Goal: Find specific page/section: Find specific page/section

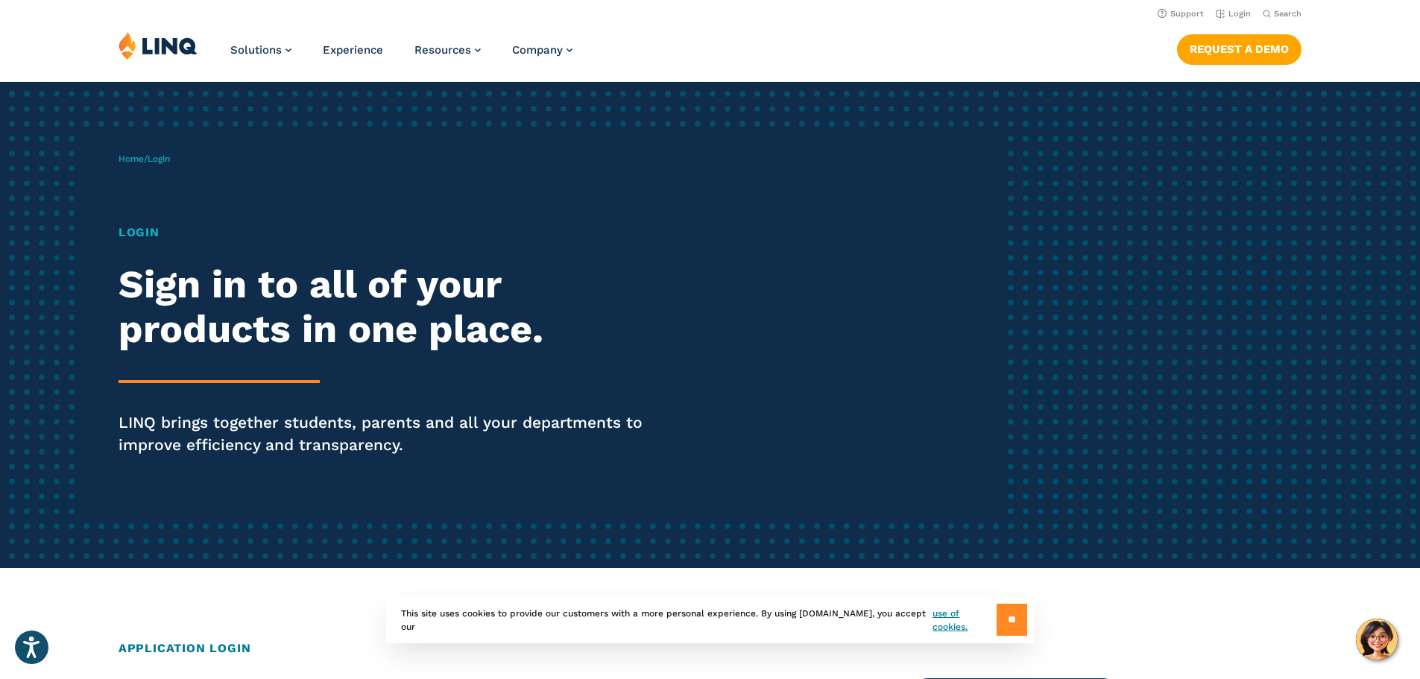
click at [1021, 620] on input "**" at bounding box center [1012, 620] width 31 height 32
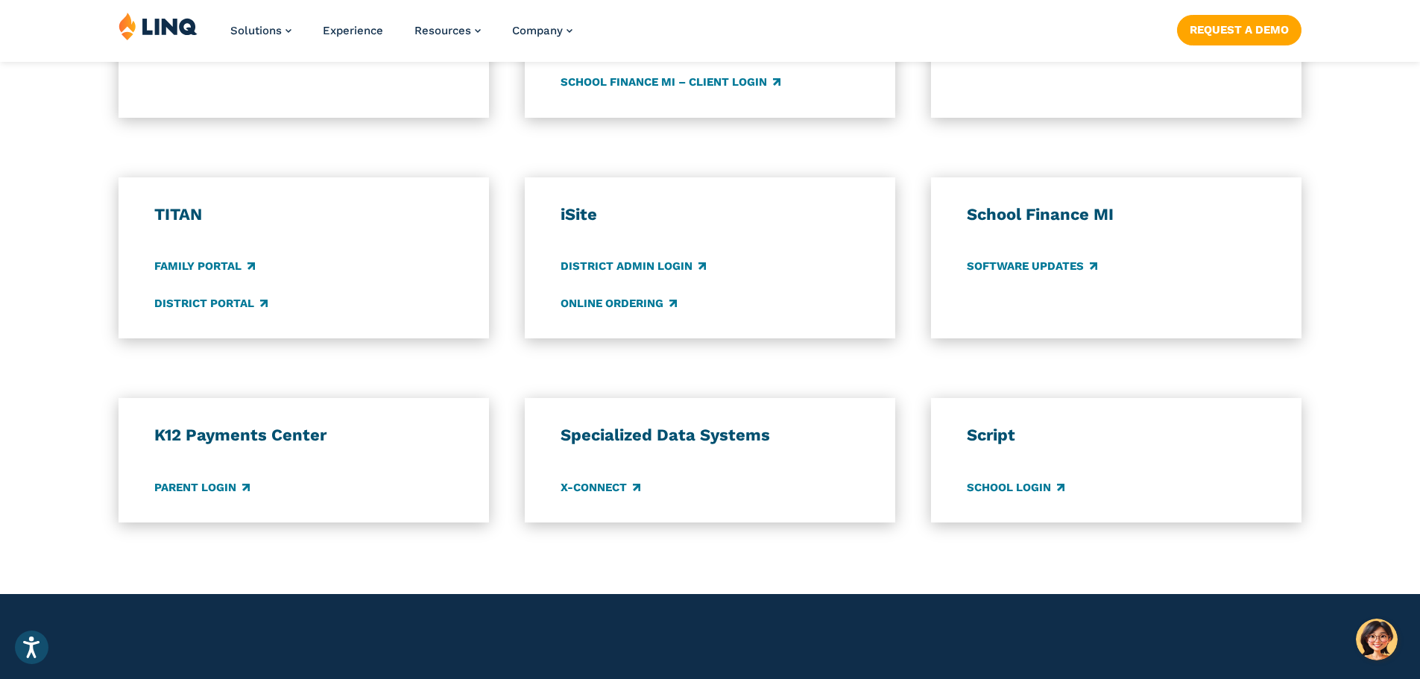
scroll to position [1043, 0]
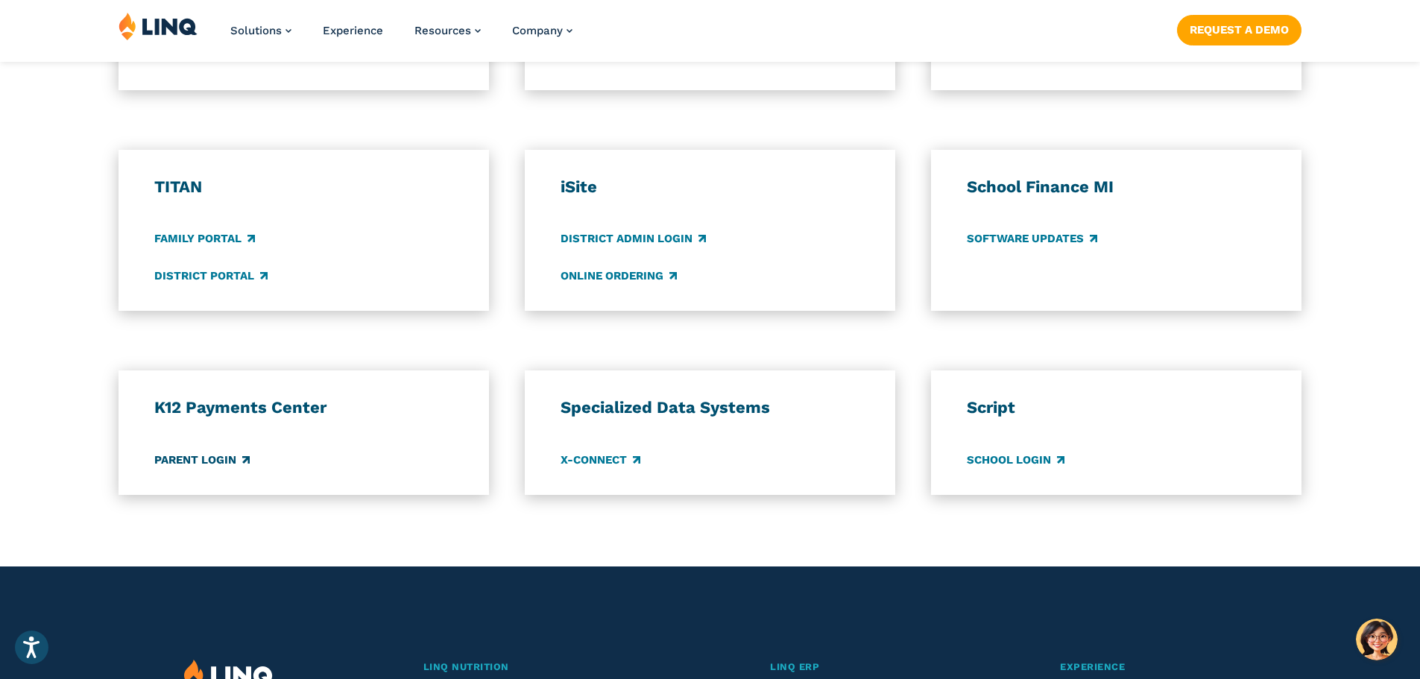
click at [162, 459] on link "Parent Login" at bounding box center [201, 460] width 95 height 16
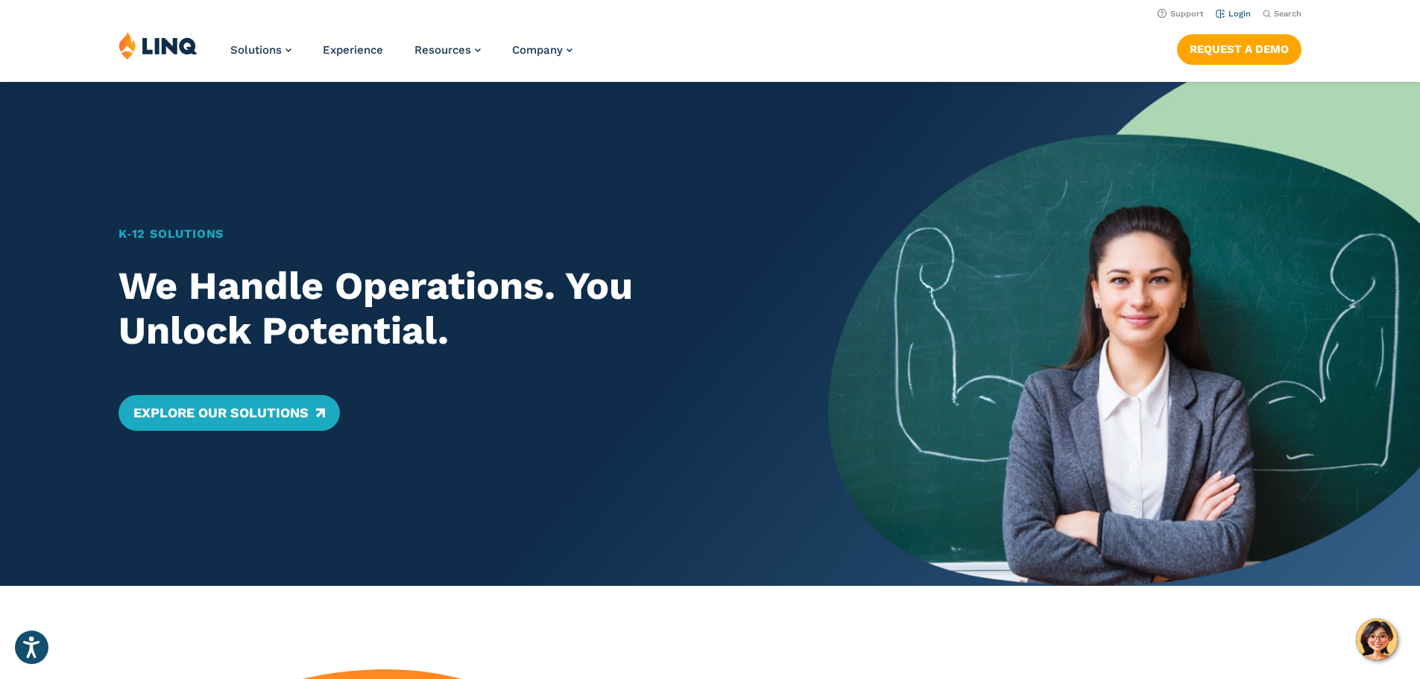
click at [1228, 7] on li "Login" at bounding box center [1233, 12] width 35 height 16
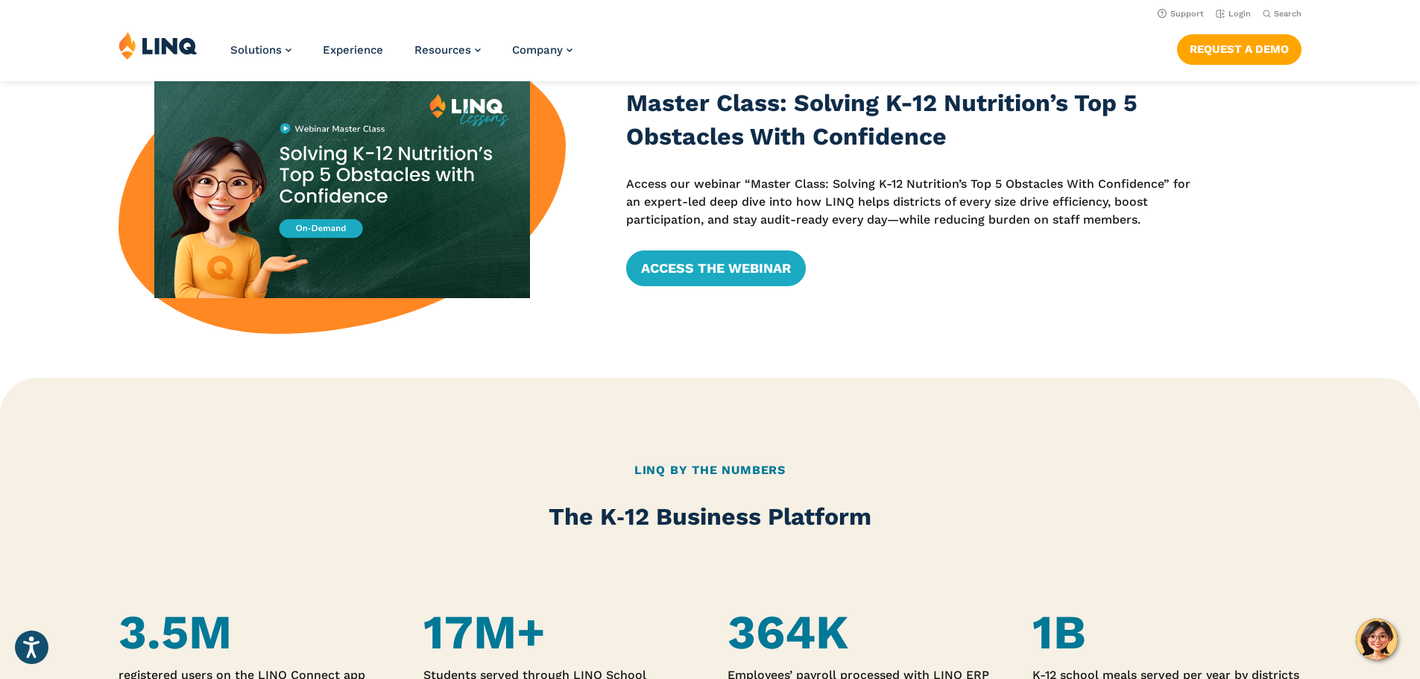
scroll to position [373, 0]
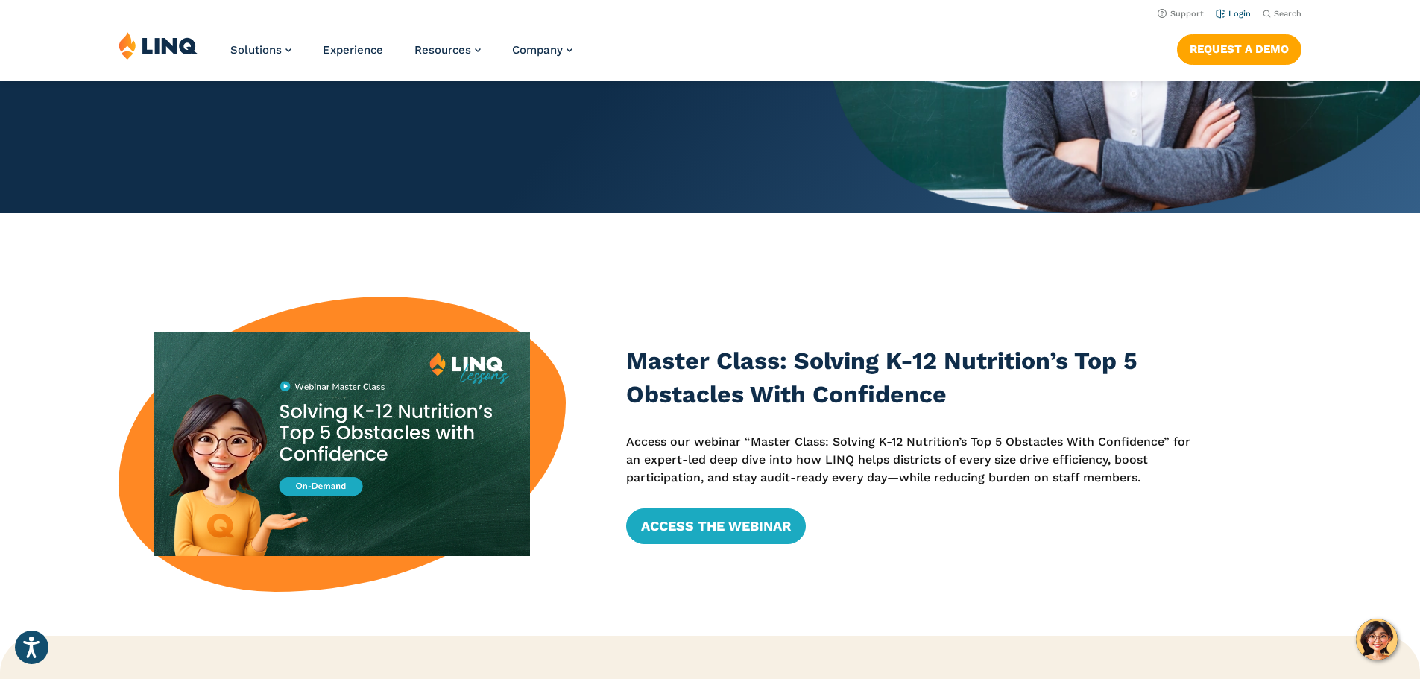
click at [1231, 13] on link "Login" at bounding box center [1233, 14] width 35 height 10
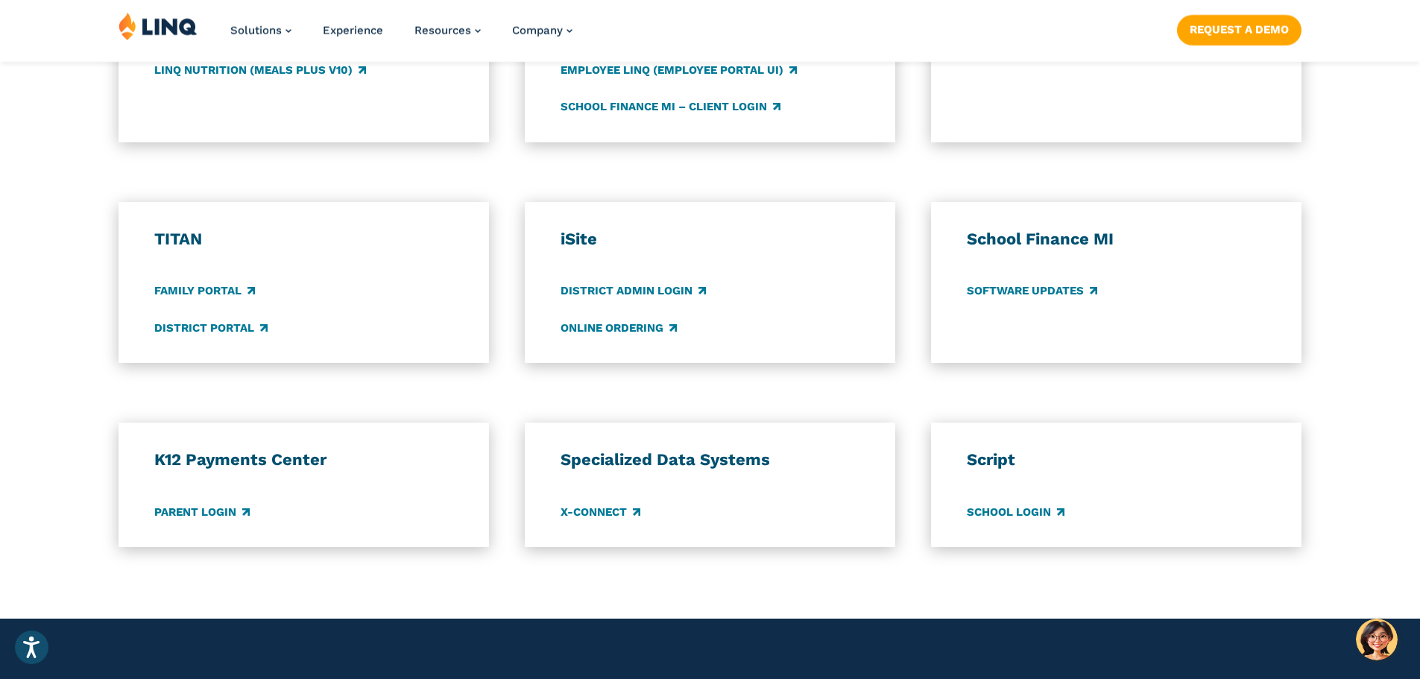
scroll to position [1193, 0]
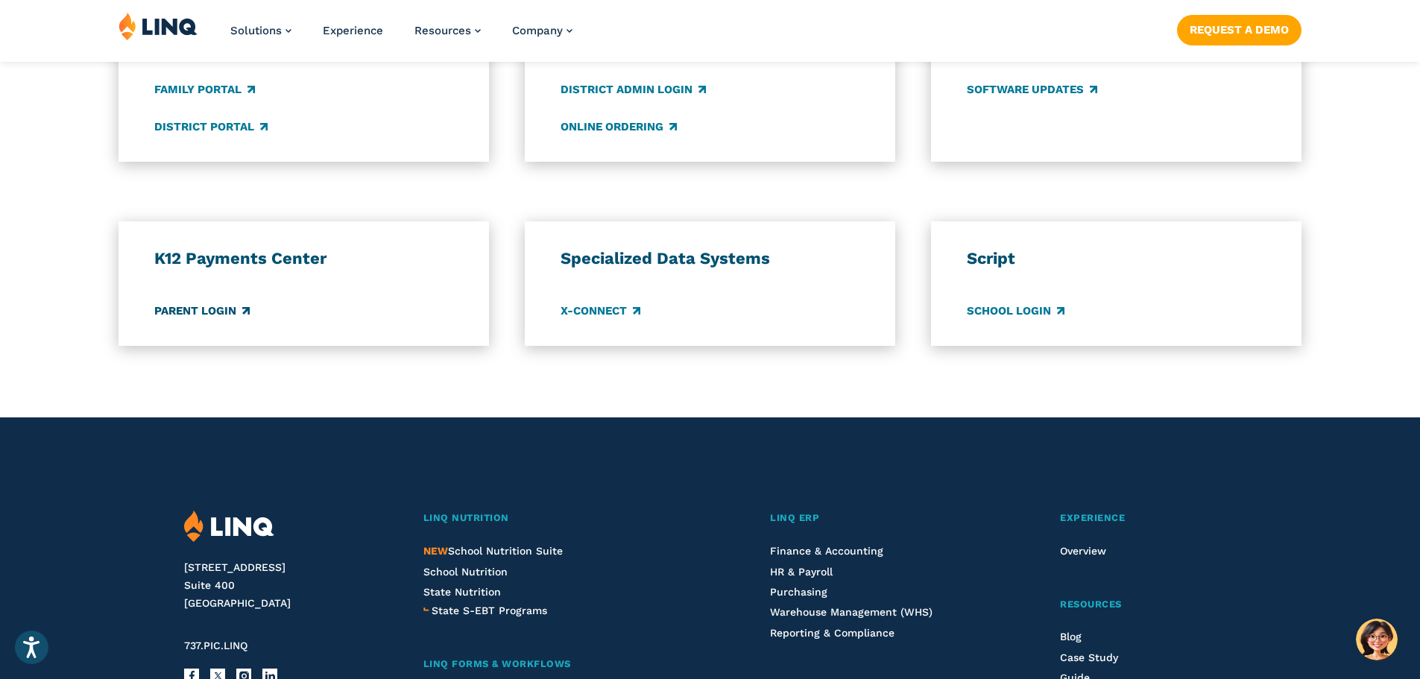
click at [189, 308] on link "Parent Login" at bounding box center [201, 311] width 95 height 16
